Goal: Find specific page/section: Find specific page/section

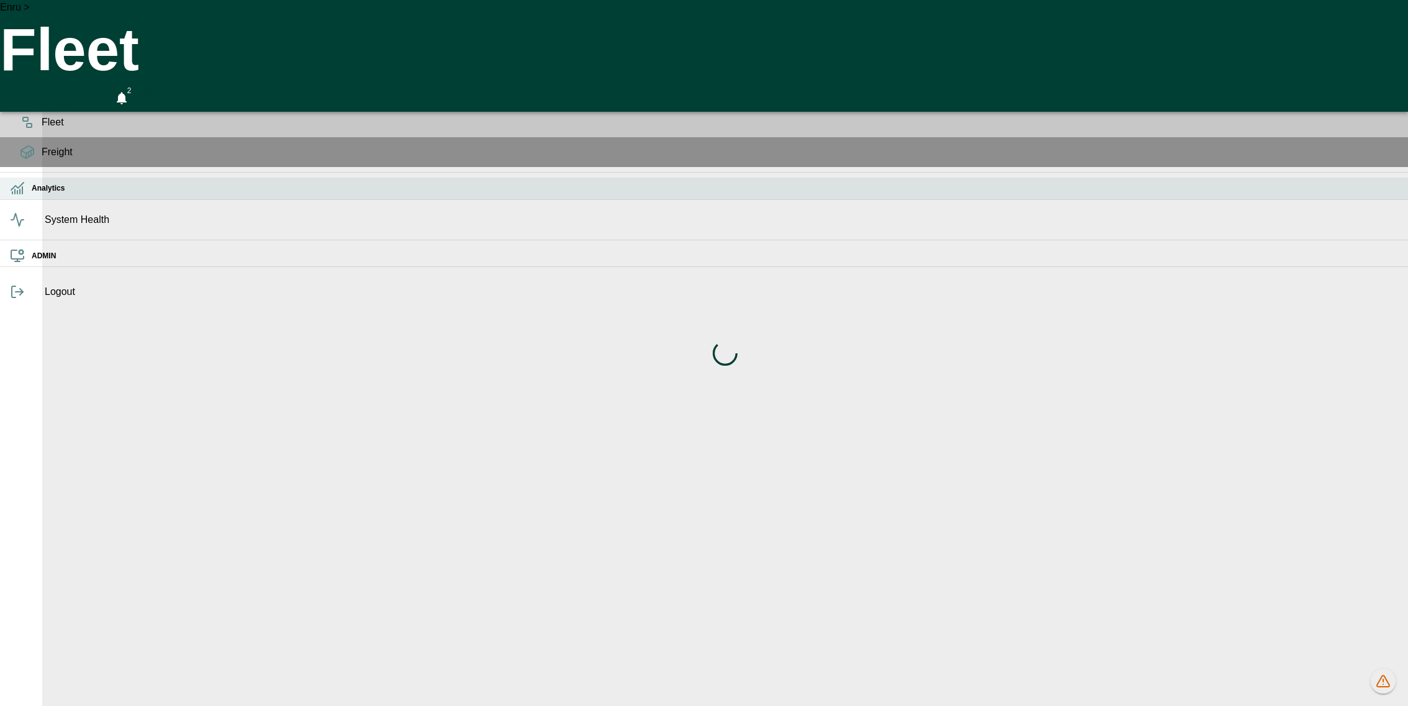
click at [23, 196] on icon at bounding box center [17, 188] width 15 height 15
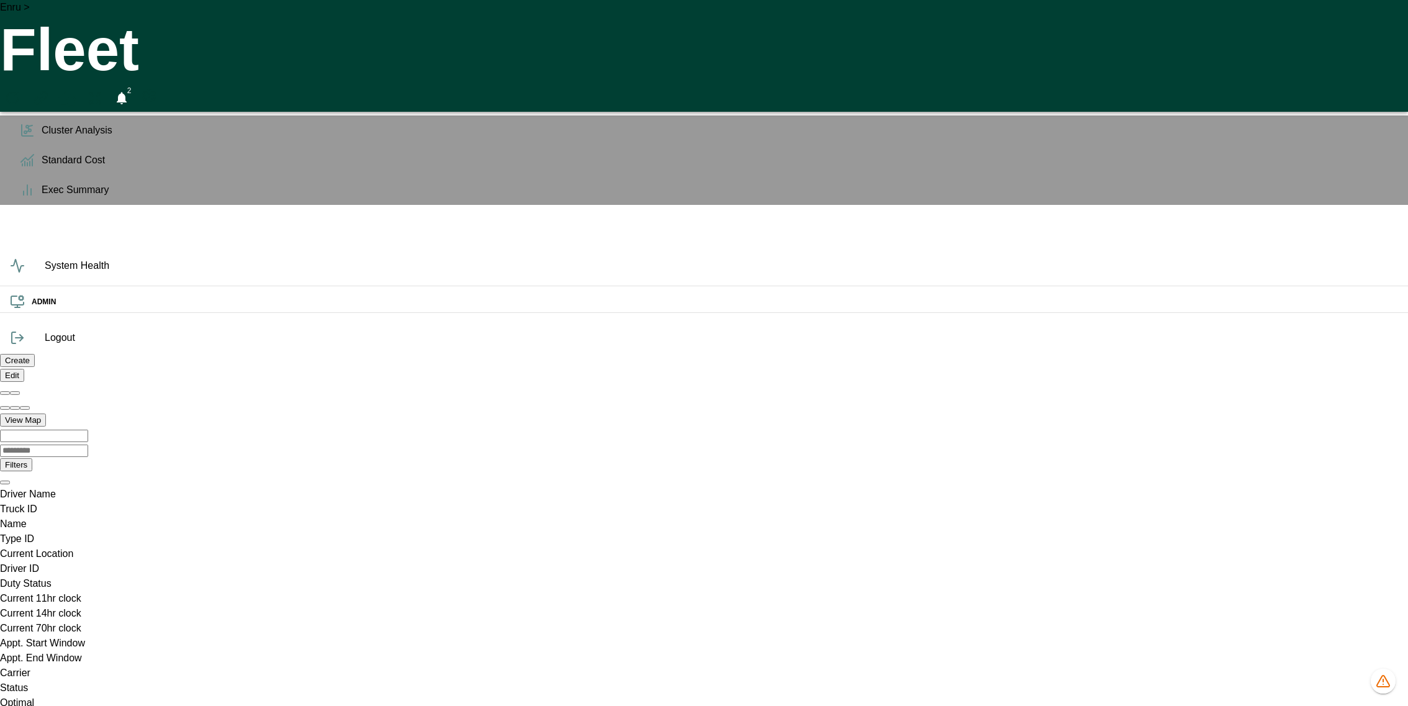
scroll to position [0, 883088]
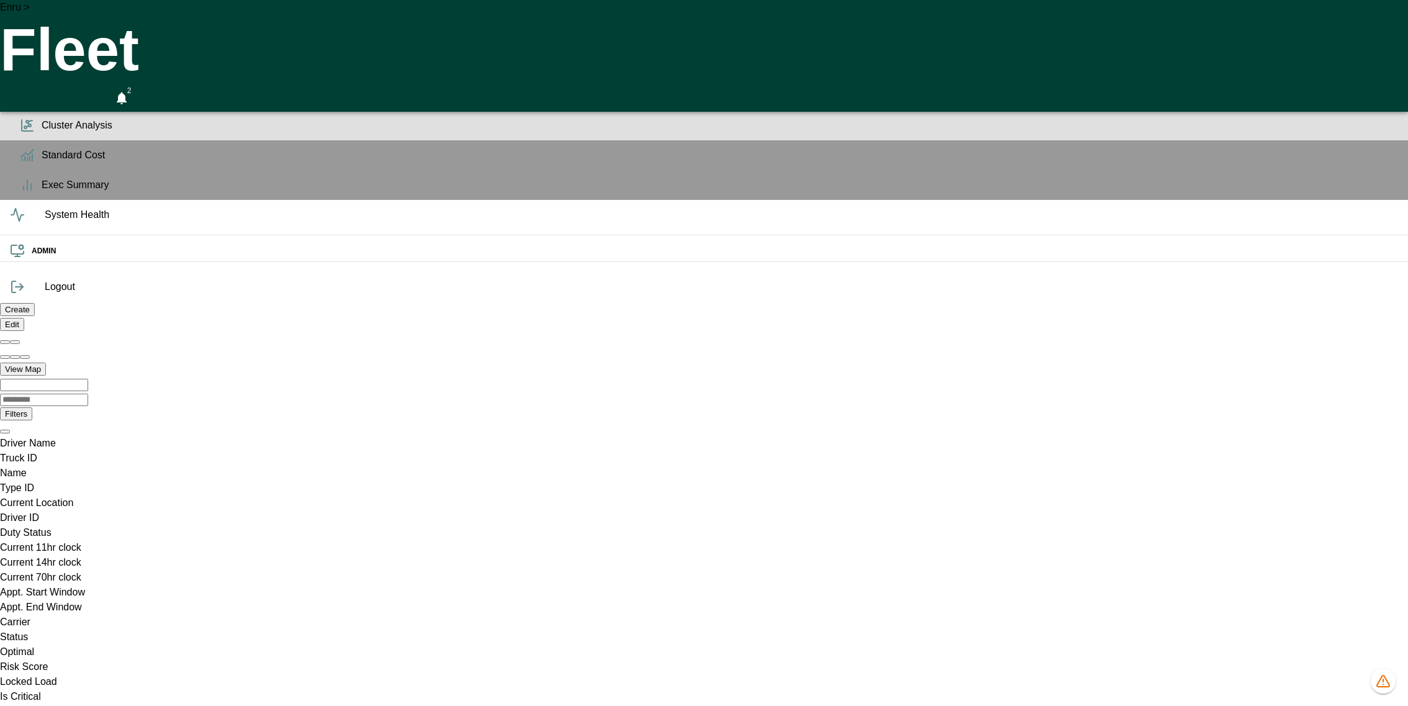
click at [42, 133] on span "Cluster Analysis" at bounding box center [720, 125] width 1357 height 15
